Goal: Navigation & Orientation: Find specific page/section

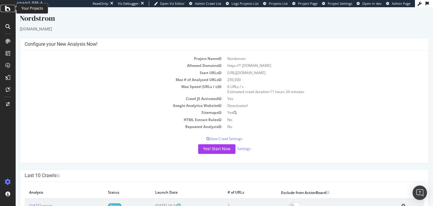
click at [8, 7] on icon at bounding box center [7, 8] width 5 height 7
